Goal: Information Seeking & Learning: Compare options

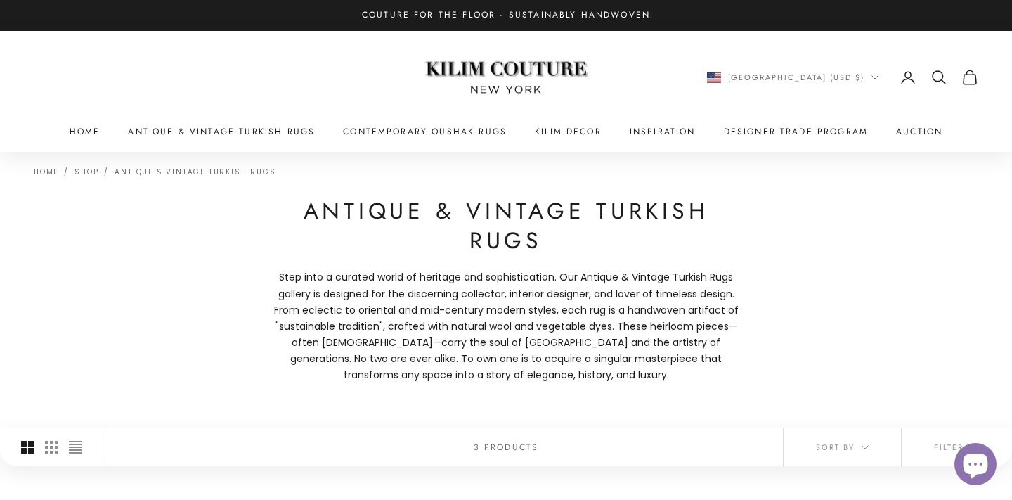
click at [938, 73] on icon "Secondary navigation" at bounding box center [939, 77] width 17 height 17
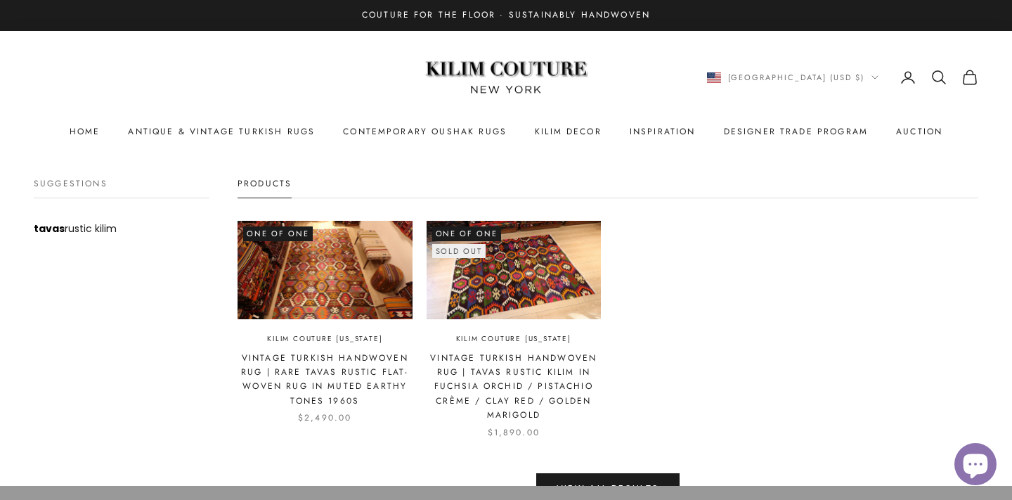
scroll to position [49, 0]
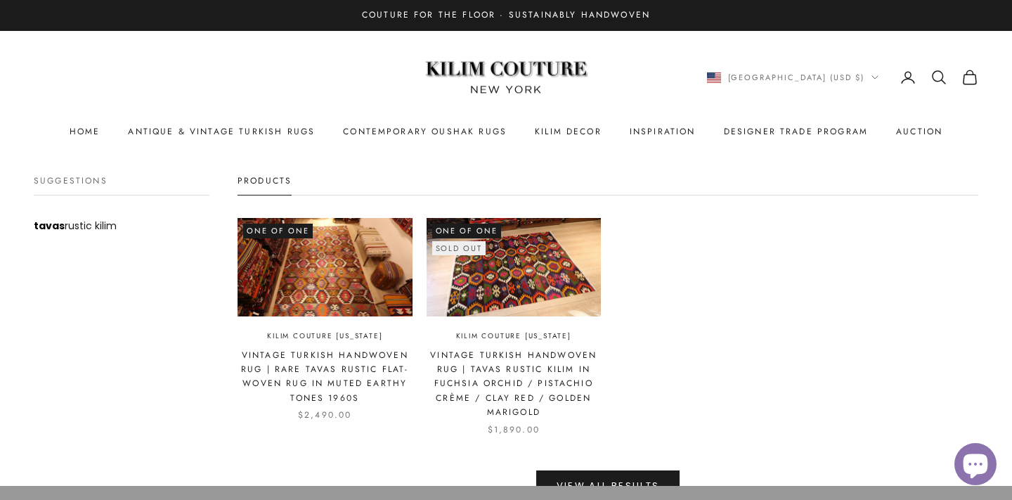
type input "*****"
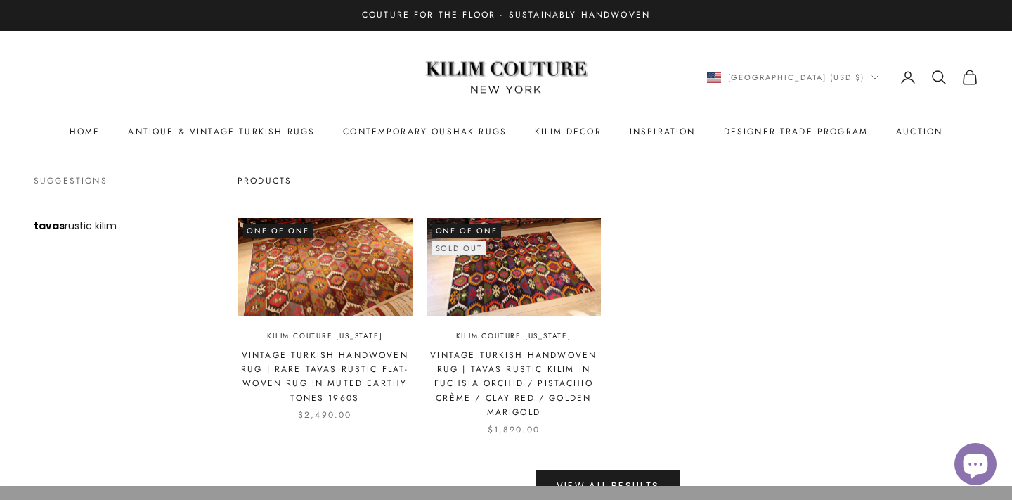
click at [378, 225] on img at bounding box center [325, 267] width 175 height 98
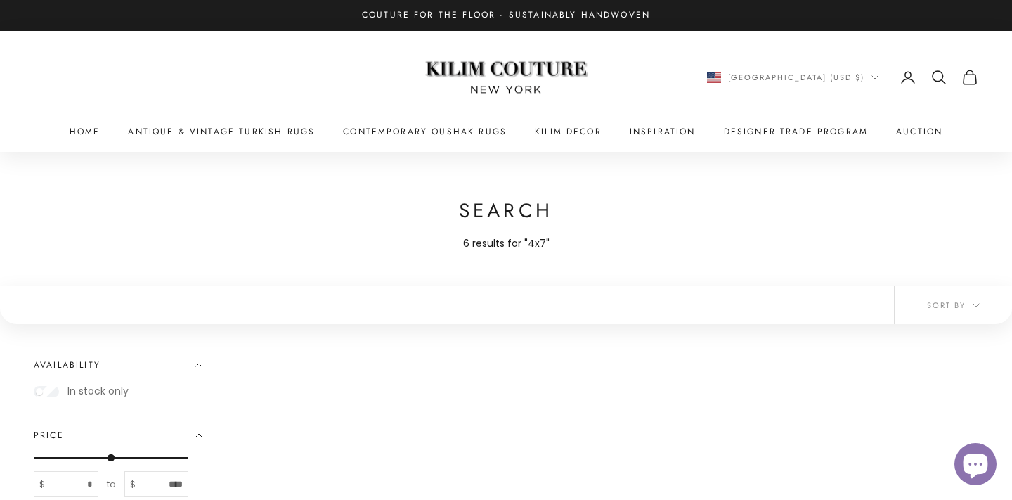
scroll to position [128, 0]
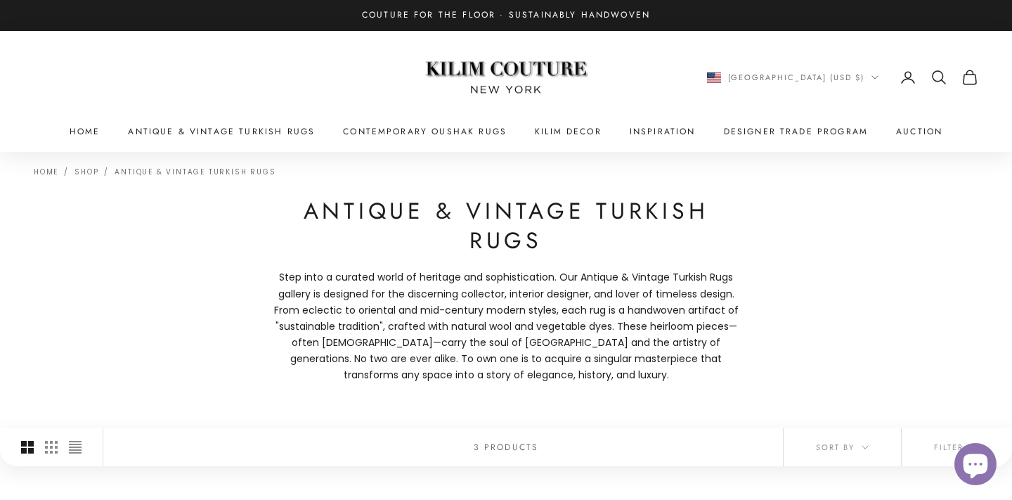
click at [936, 77] on icon "Secondary navigation" at bounding box center [939, 77] width 17 height 17
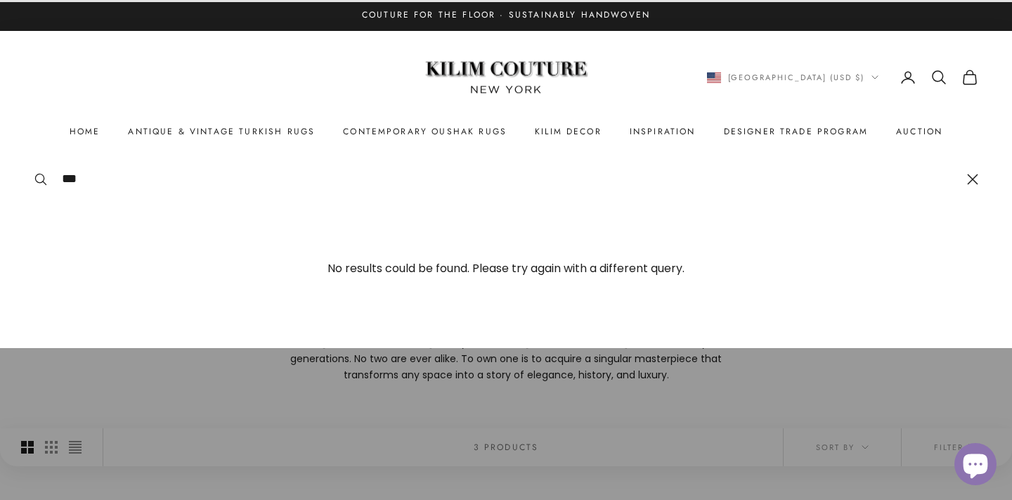
type input "***"
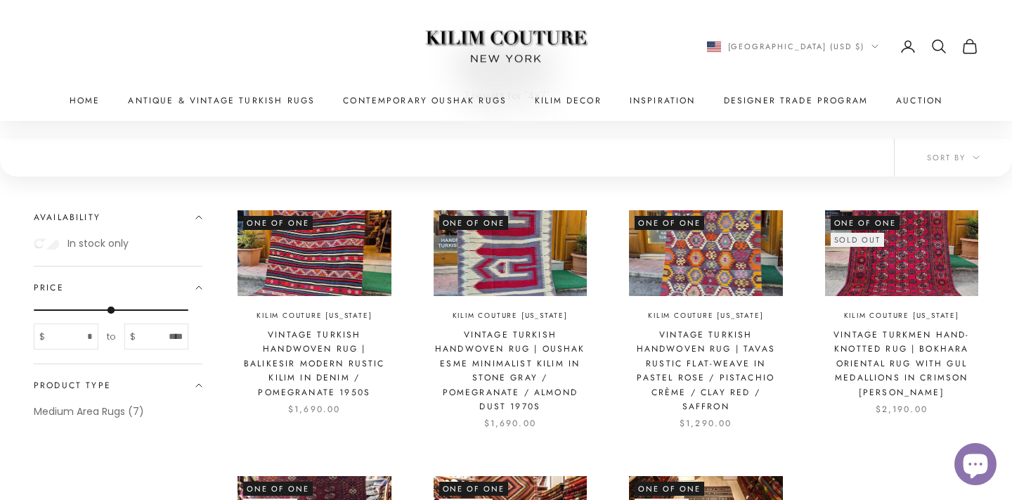
scroll to position [152, 0]
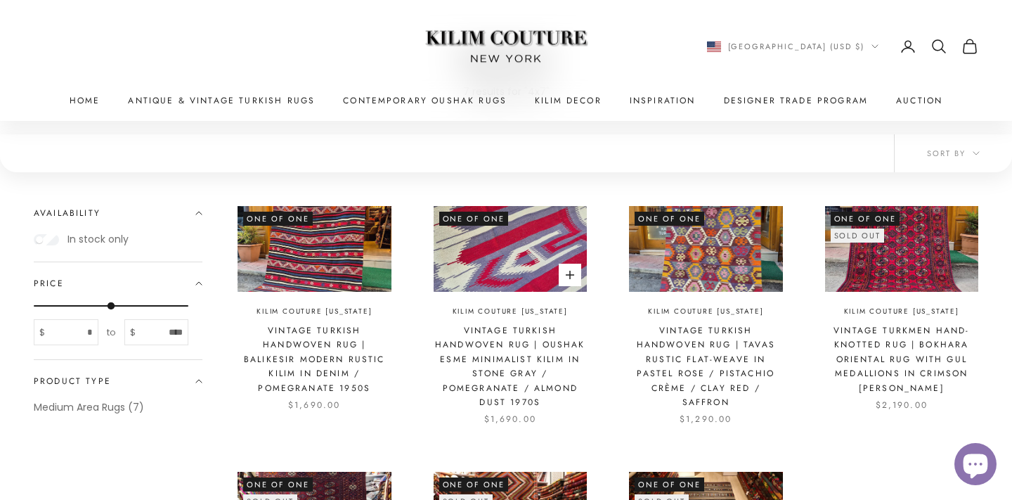
click at [472, 254] on img at bounding box center [511, 249] width 154 height 86
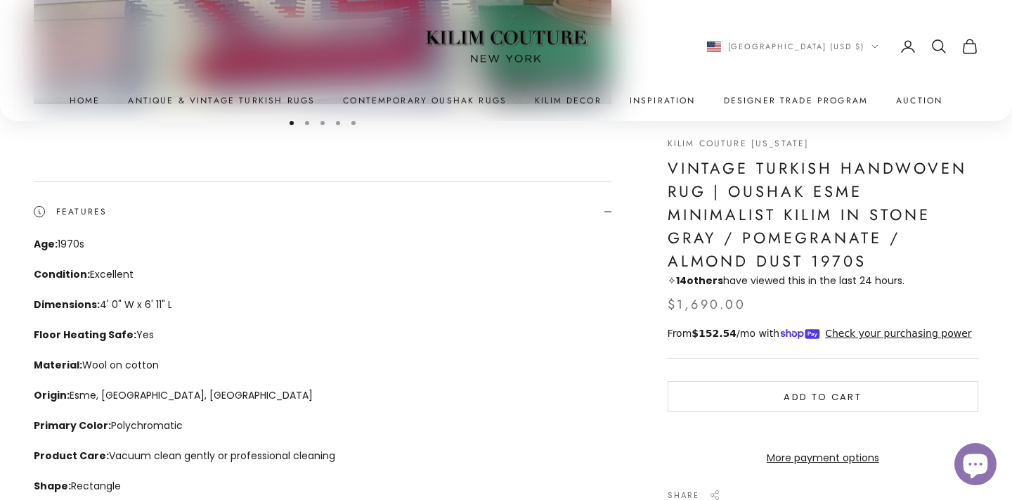
scroll to position [13, 0]
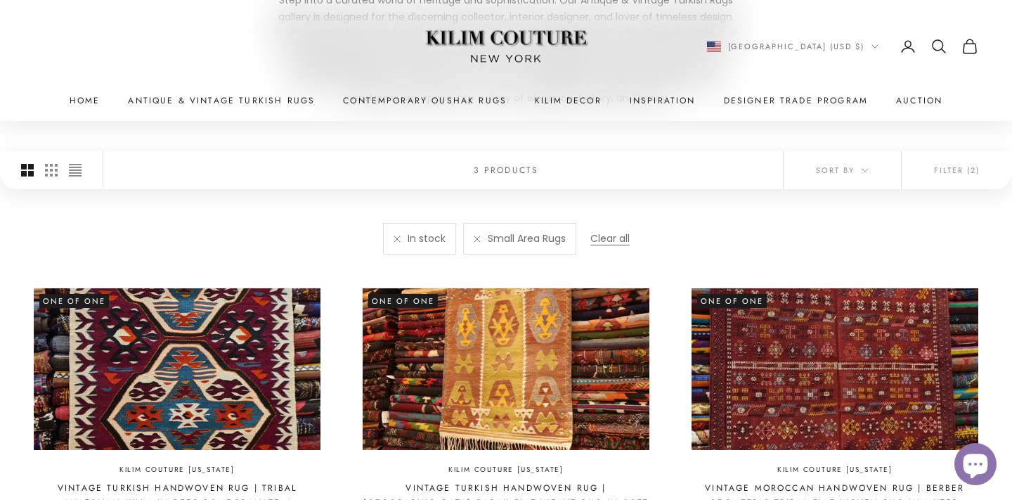
scroll to position [301, 0]
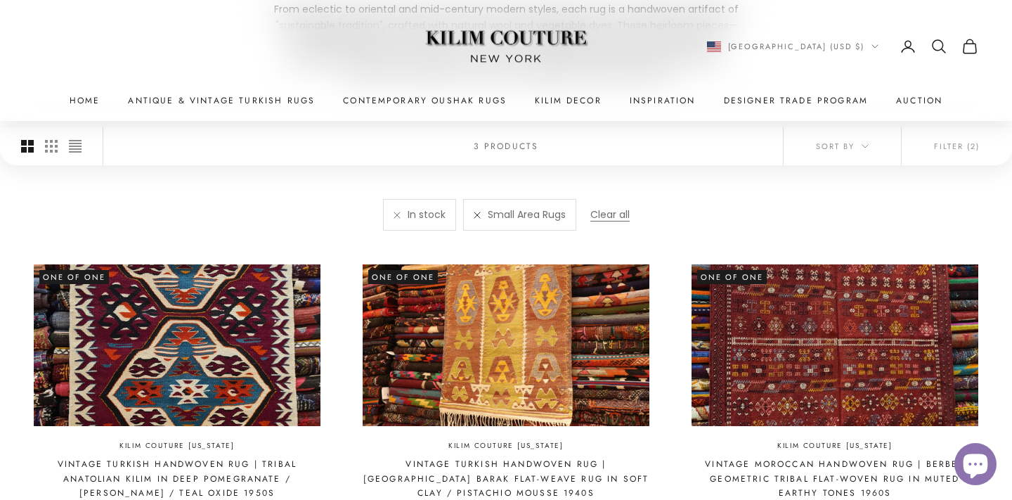
click at [477, 217] on link at bounding box center [477, 215] width 7 height 7
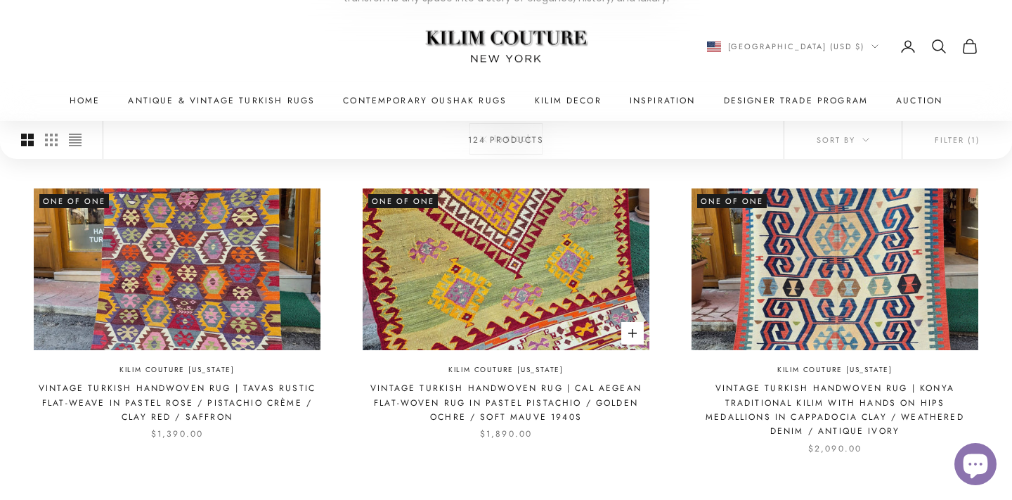
scroll to position [397, 0]
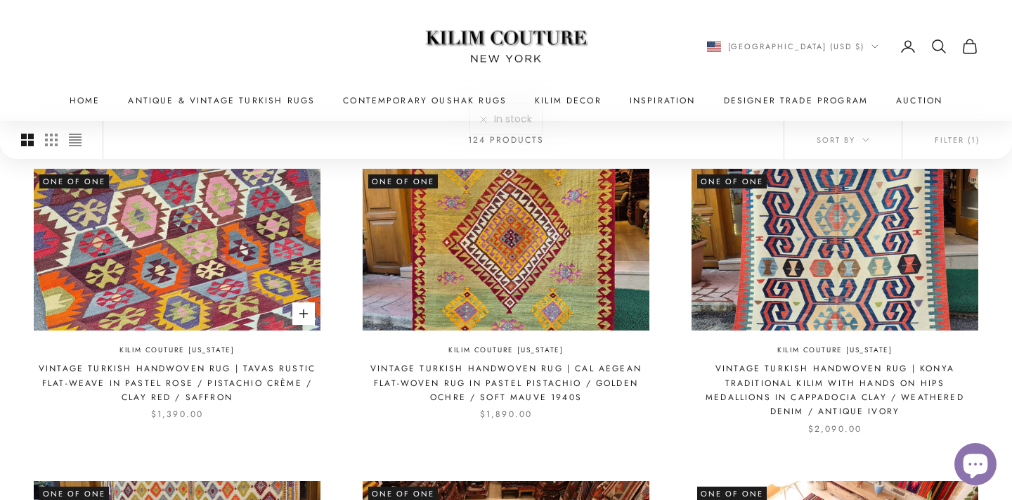
click at [191, 254] on img at bounding box center [177, 249] width 287 height 161
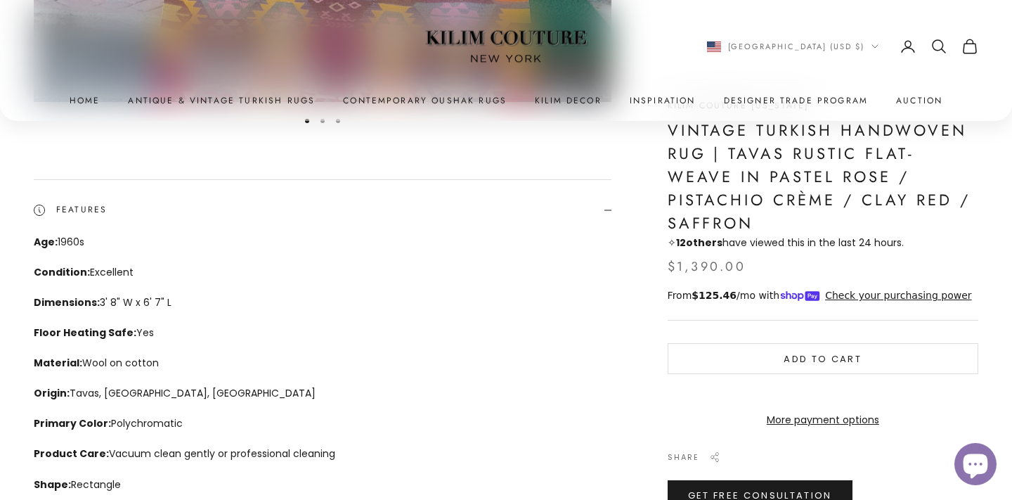
scroll to position [303, 0]
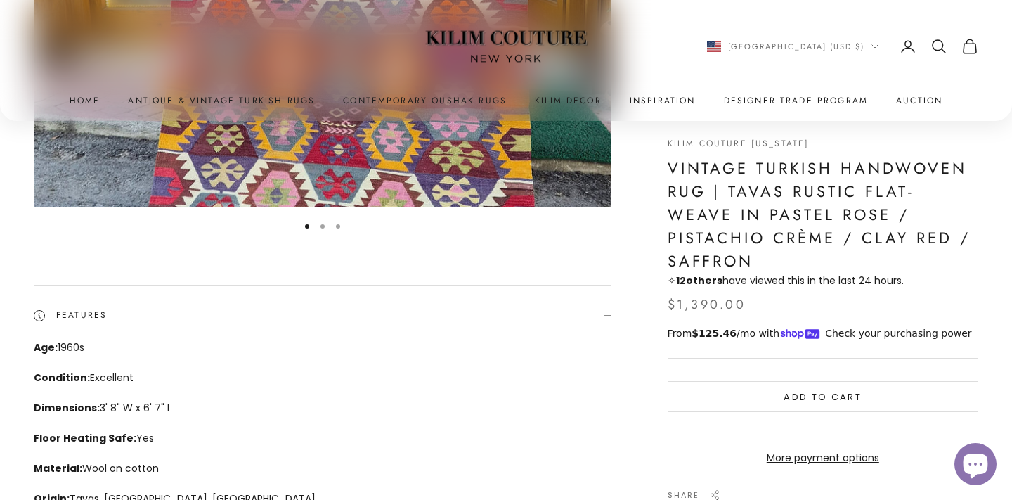
click at [730, 186] on h1 "Vintage Turkish Handwoven Rug | Tavas Rustic Flat-Weave in Pastel Rose / Pistac…" at bounding box center [823, 215] width 311 height 116
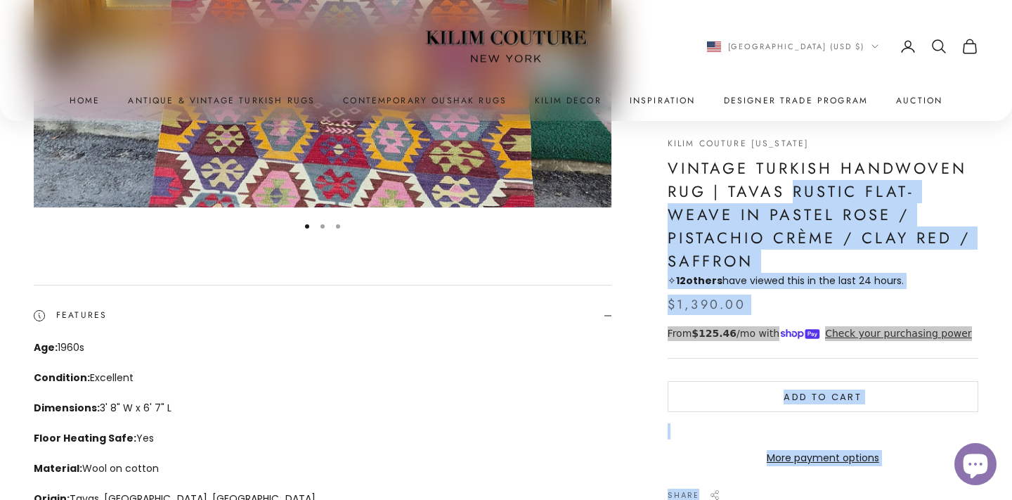
drag, startPoint x: 792, startPoint y: 190, endPoint x: 980, endPoint y: 238, distance: 194.6
click at [980, 238] on div "Zoom picture Go to item 1 Go to item 2 Go to item 3 Kilim Couture [US_STATE] Vi…" at bounding box center [506, 321] width 1012 height 944
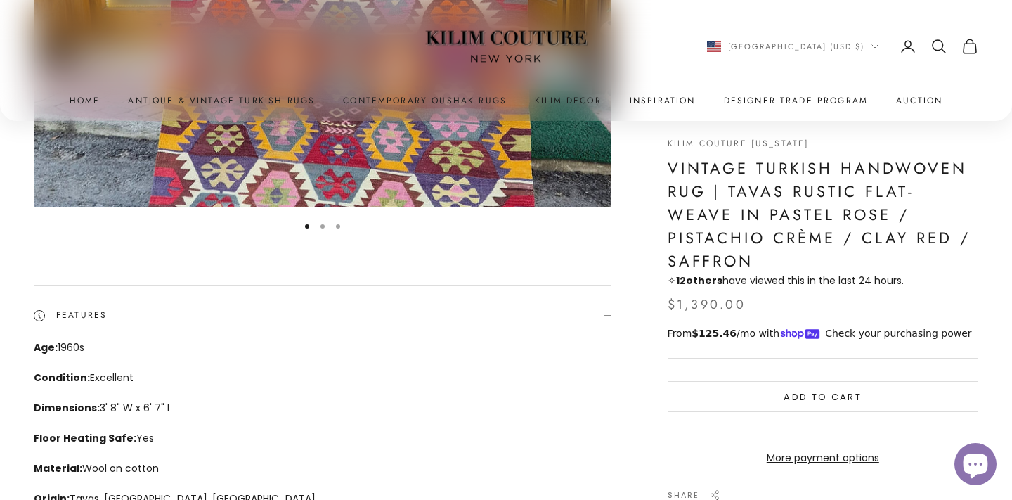
click at [861, 198] on h1 "Vintage Turkish Handwoven Rug | Tavas Rustic Flat-Weave in Pastel Rose / Pistac…" at bounding box center [823, 215] width 311 height 116
drag, startPoint x: 666, startPoint y: 162, endPoint x: 903, endPoint y: 162, distance: 236.9
click at [903, 162] on div "Zoom picture Go to item 1 Go to item 2 Go to item 3 Kilim Couture [US_STATE] Vi…" at bounding box center [506, 315] width 945 height 865
click at [905, 186] on h1 "Vintage Turkish Handwoven Rug | Tavas Rustic Flat-Weave in Pastel Rose / Pistac…" at bounding box center [823, 215] width 311 height 116
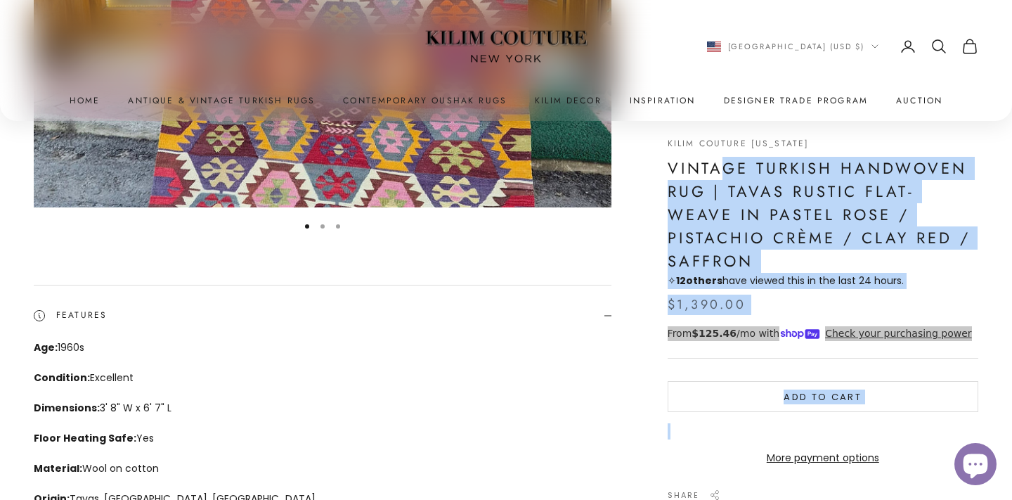
drag, startPoint x: 981, startPoint y: 187, endPoint x: 722, endPoint y: 160, distance: 260.2
click at [722, 160] on div "Zoom picture Go to item 1 Go to item 2 Go to item 3 Kilim Couture [US_STATE] Vi…" at bounding box center [506, 321] width 1012 height 944
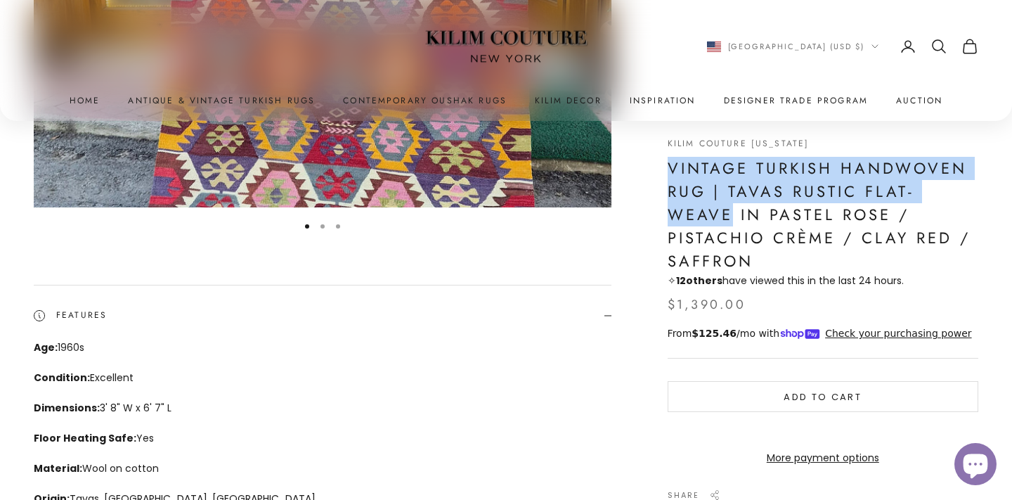
drag, startPoint x: 671, startPoint y: 166, endPoint x: 977, endPoint y: 190, distance: 307.5
click at [977, 190] on h1 "Vintage Turkish Handwoven Rug | Tavas Rustic Flat-Weave in Pastel Rose / Pistac…" at bounding box center [823, 215] width 311 height 116
copy h1 "Vintage Turkish Handwoven Rug | Tavas Rustic Flat-Weave"
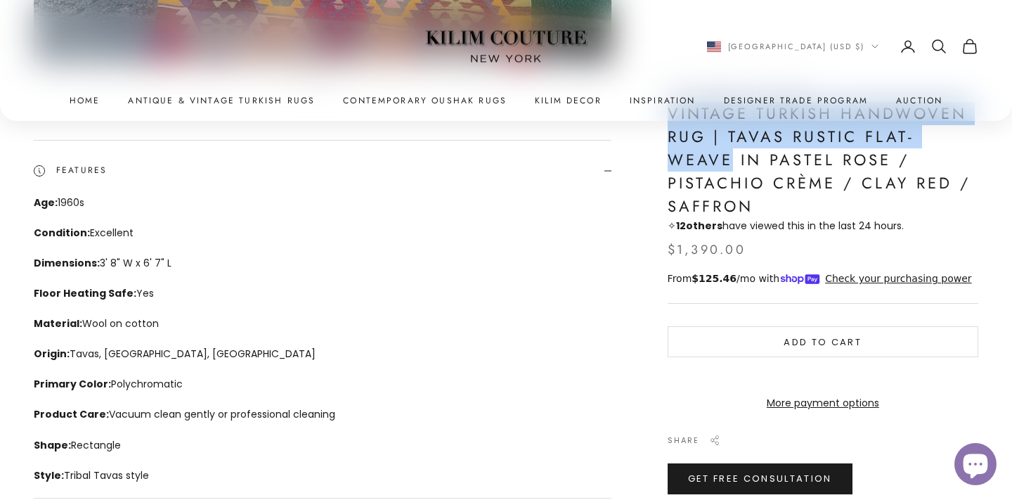
scroll to position [519, 0]
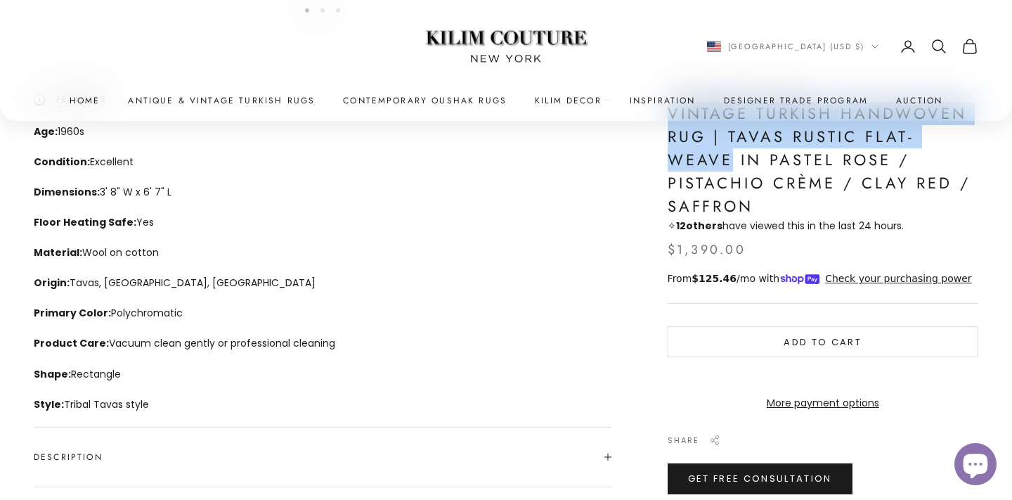
drag, startPoint x: 32, startPoint y: 131, endPoint x: 169, endPoint y: 414, distance: 314.1
click at [169, 414] on div "Zoom picture Go to item 1 Go to item 2 Go to item 3 Kilim Couture [US_STATE] Vi…" at bounding box center [506, 105] width 1012 height 944
copy div "Age: 1960s Condition: Excellent Dimensions: 3' 8" W x 6' 7" L Floor Heating Saf…"
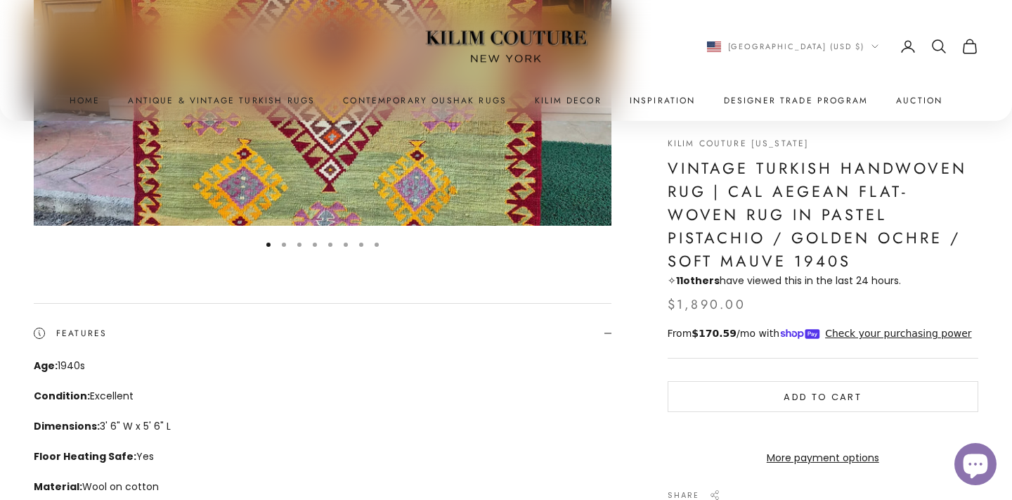
scroll to position [131, 0]
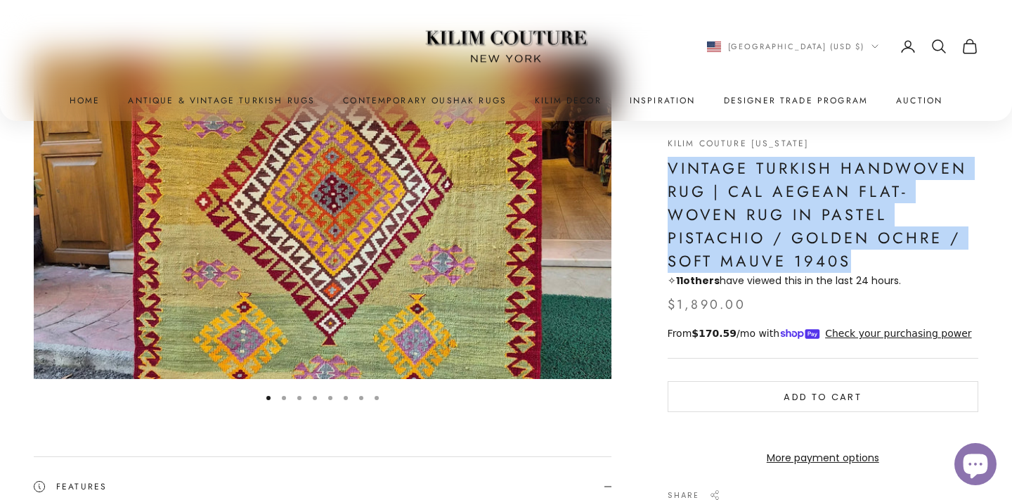
drag, startPoint x: 670, startPoint y: 166, endPoint x: 730, endPoint y: 257, distance: 109.0
click at [730, 257] on h1 "Vintage Turkish Handwoven Rug | Cal Aegean Flat-Woven Rug in Pastel Pistachio /…" at bounding box center [823, 215] width 311 height 116
copy h1 "Vintage Turkish Handwoven Rug | Cal Aegean Flat-Woven Rug in Pastel Pistachio /…"
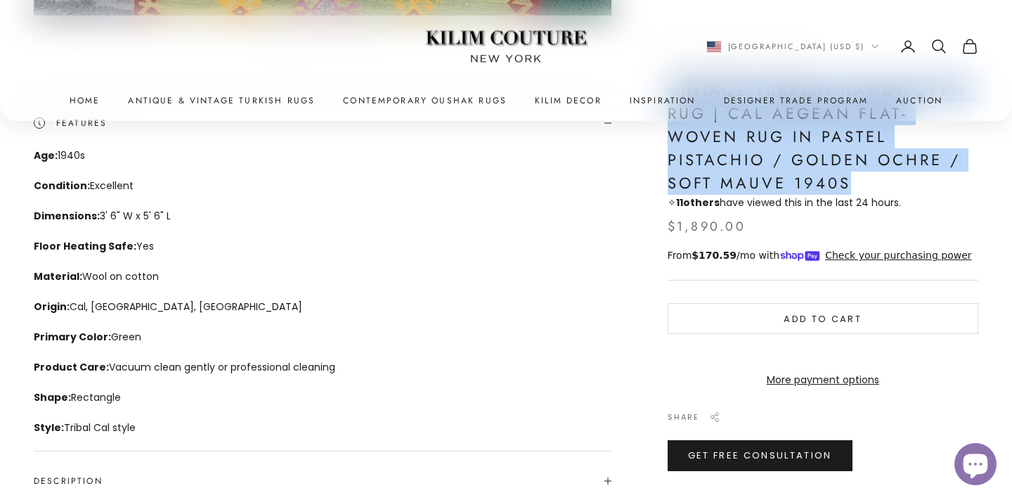
scroll to position [505, 0]
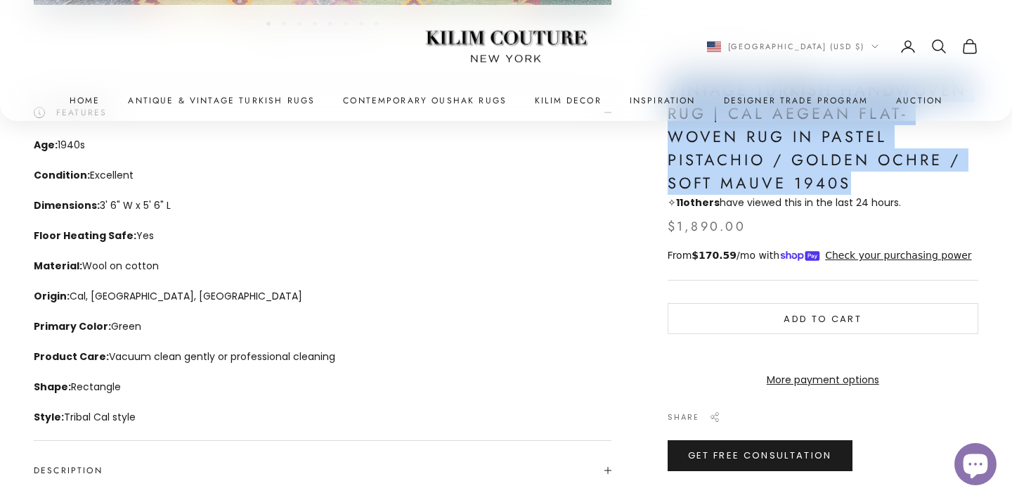
drag, startPoint x: 30, startPoint y: 146, endPoint x: 167, endPoint y: 420, distance: 306.2
click at [167, 420] on div "Zoom picture Go to item 1 Go to item 2 Go to item 3 Go to item 4 Go to item 5 G…" at bounding box center [506, 118] width 1012 height 944
copy div "Age: 1940s Condition: Excellent Dimensions: 3' 6" W x 5' 6" L Floor Heating Saf…"
click at [283, 101] on link "Antique & Vintage Turkish Rugs" at bounding box center [221, 101] width 187 height 14
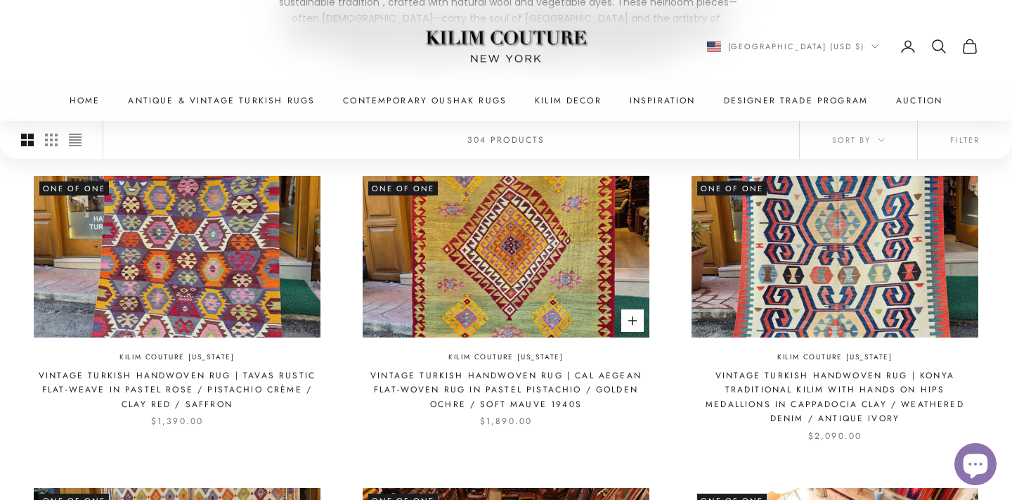
scroll to position [317, 0]
